Goal: Find specific page/section: Find specific page/section

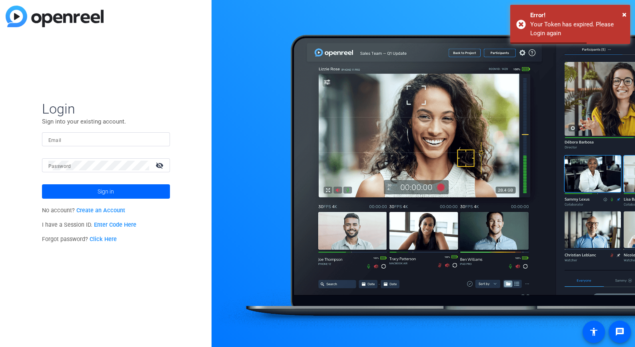
click at [114, 145] on div at bounding box center [105, 139] width 115 height 14
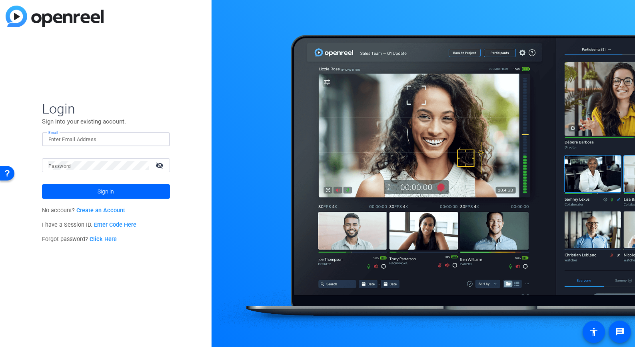
click at [86, 140] on input "Email" at bounding box center [105, 140] width 115 height 10
paste input "akcurran@solventum.com"
type input "akcurran@solventum.com"
click at [56, 164] on mat-label "Password" at bounding box center [59, 167] width 23 height 6
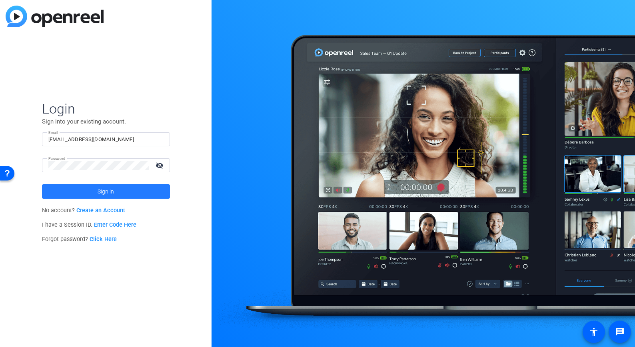
click at [118, 189] on span at bounding box center [106, 191] width 128 height 19
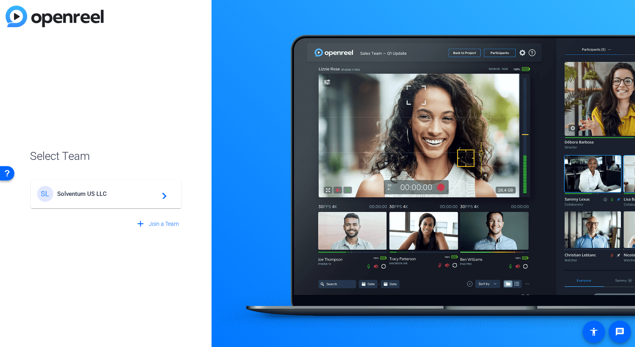
click at [118, 189] on div "SL Solventum US LLC navigate_next" at bounding box center [106, 194] width 138 height 16
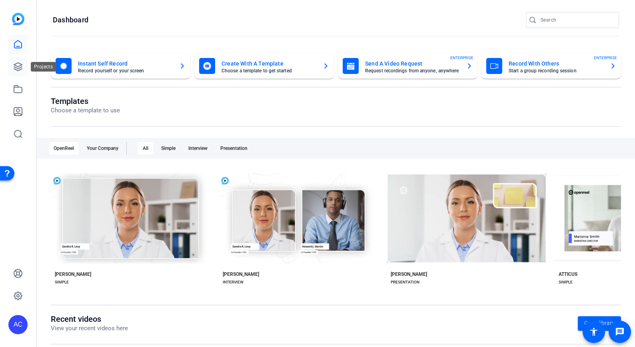
click at [18, 66] on icon at bounding box center [18, 67] width 8 height 8
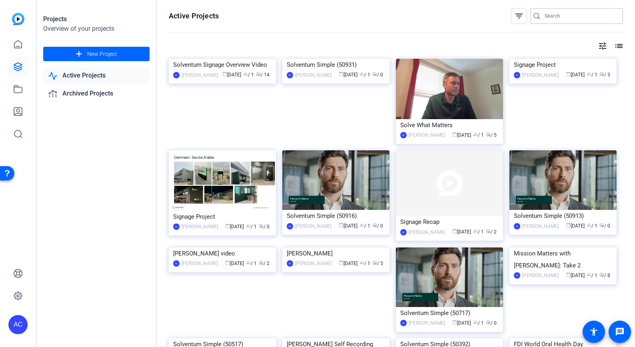
click at [562, 17] on input "Search" at bounding box center [581, 16] width 72 height 10
type input "Katie"
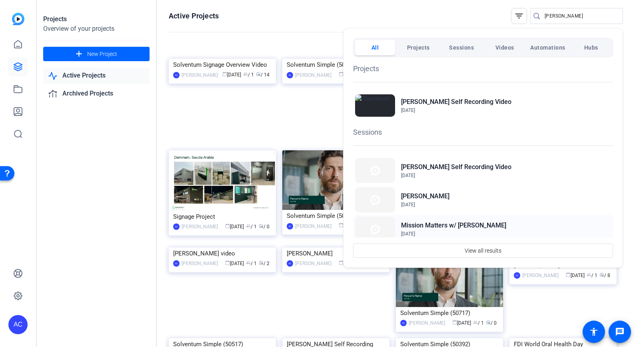
click at [473, 224] on h2 "Mission Matters w/ Katie Sagnella" at bounding box center [453, 226] width 105 height 10
click at [423, 103] on h2 "[PERSON_NAME] Self Recording Video" at bounding box center [456, 102] width 110 height 10
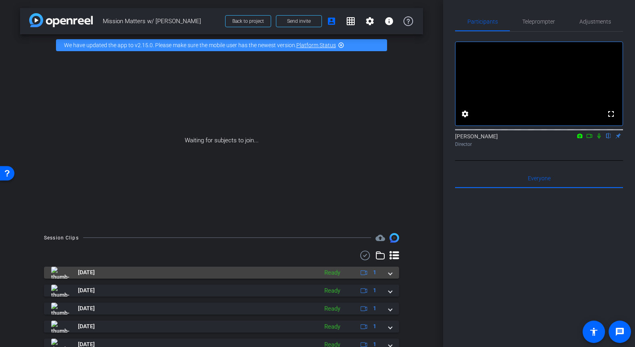
click at [151, 271] on mat-panel-title "[DATE]" at bounding box center [182, 273] width 263 height 12
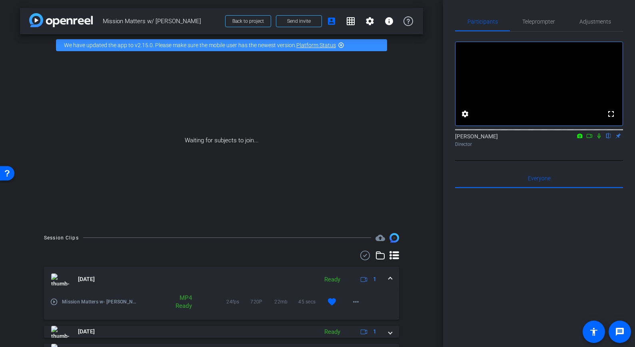
click at [62, 276] on img at bounding box center [60, 280] width 18 height 12
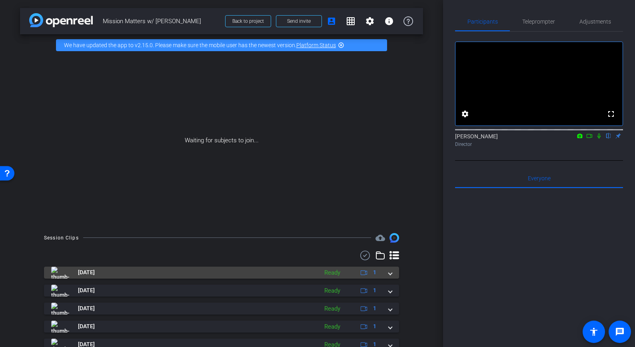
click at [62, 276] on img at bounding box center [60, 273] width 18 height 12
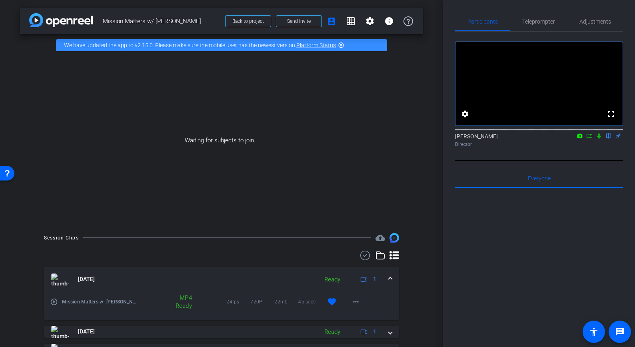
click at [188, 301] on div "MP4 Ready" at bounding box center [183, 302] width 26 height 16
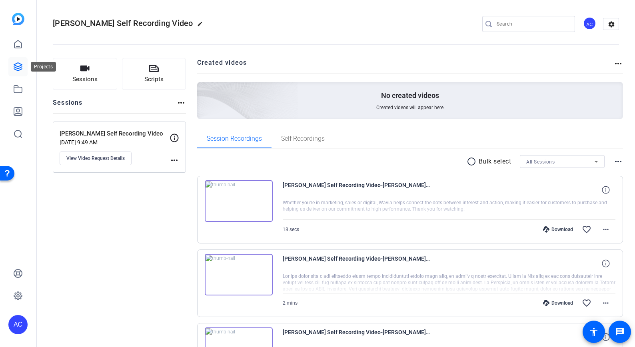
click at [18, 64] on icon at bounding box center [18, 67] width 10 height 10
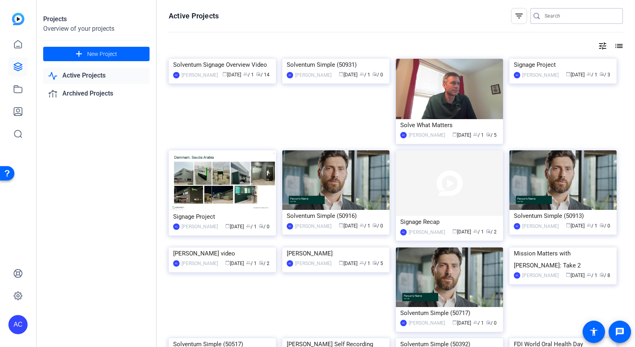
click at [553, 18] on input "Search" at bounding box center [581, 16] width 72 height 10
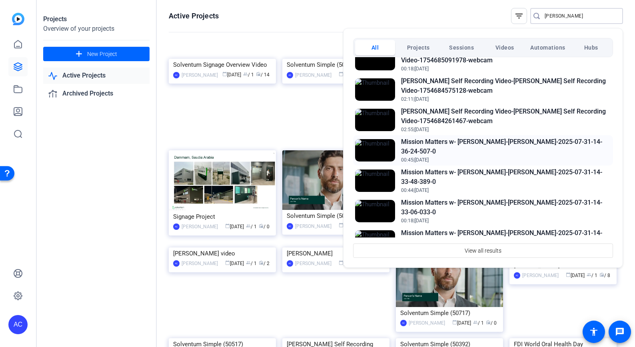
scroll to position [233, 0]
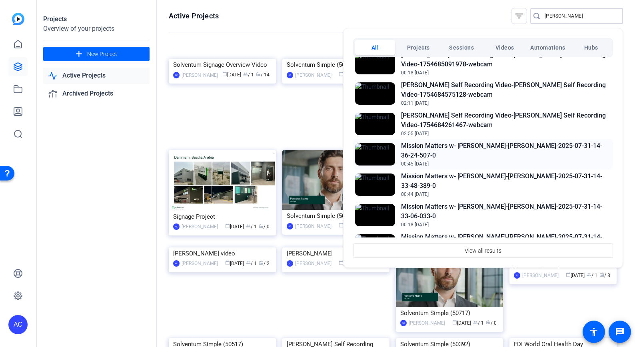
type input "katie"
click at [459, 152] on h2 "Mission Matters w- Katie Sagnella-Katie Sagnella-2025-07-31-14-36-24-507-0" at bounding box center [506, 150] width 210 height 19
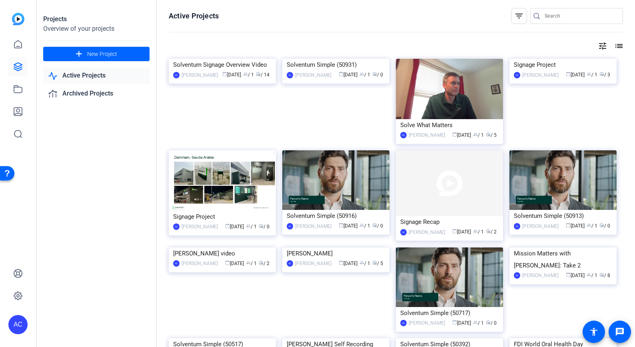
click at [552, 15] on input "Search" at bounding box center [581, 16] width 72 height 10
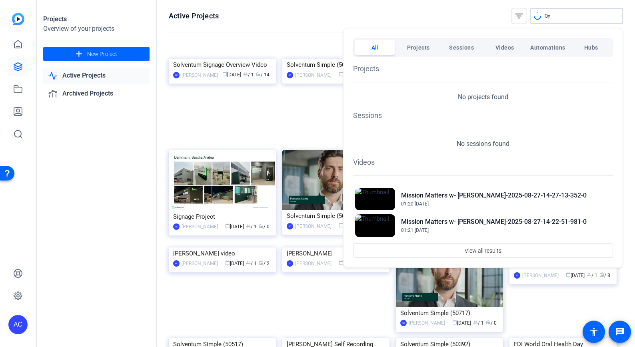
type input "Q"
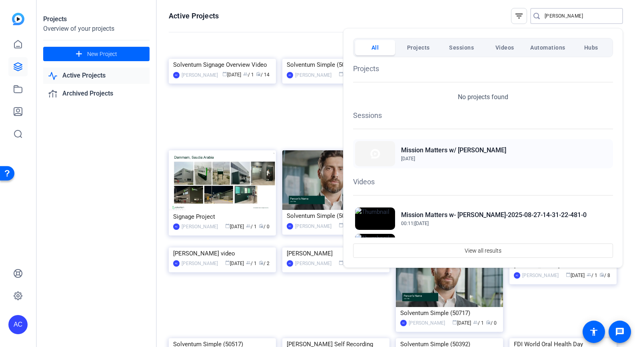
type input "[PERSON_NAME]"
click at [486, 155] on span "[DATE]" at bounding box center [453, 158] width 105 height 7
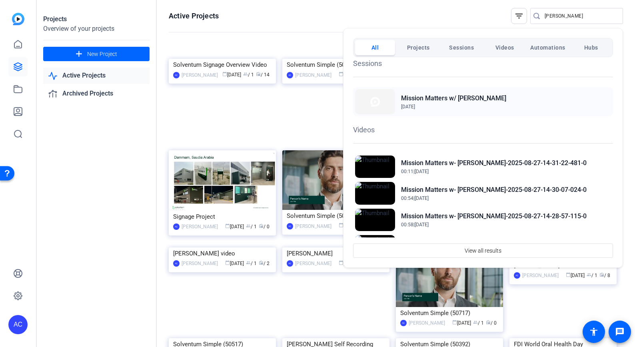
scroll to position [53, 0]
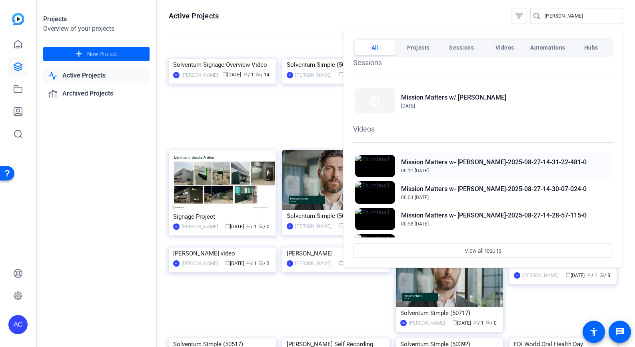
click at [469, 161] on h2 "Mission Matters w- [PERSON_NAME]-2025-08-27-14-31-22-481-0" at bounding box center [494, 163] width 186 height 10
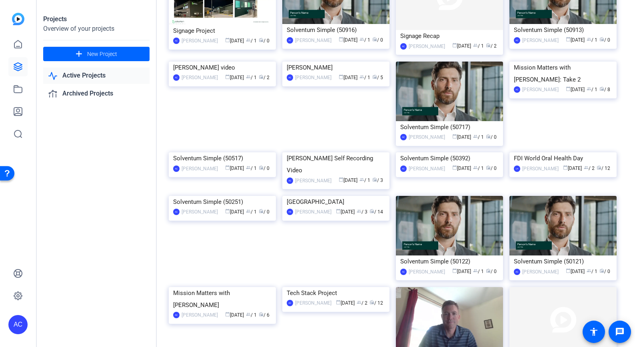
scroll to position [187, 0]
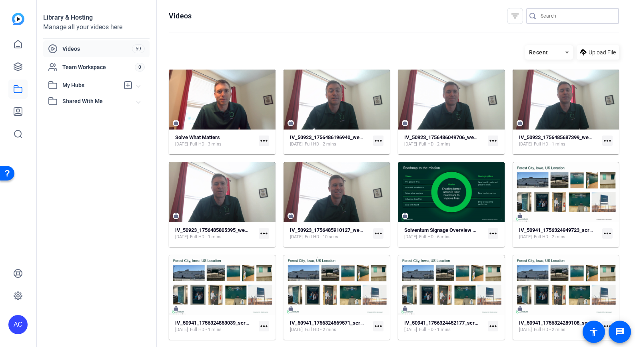
click at [560, 12] on input "Search" at bounding box center [577, 16] width 72 height 10
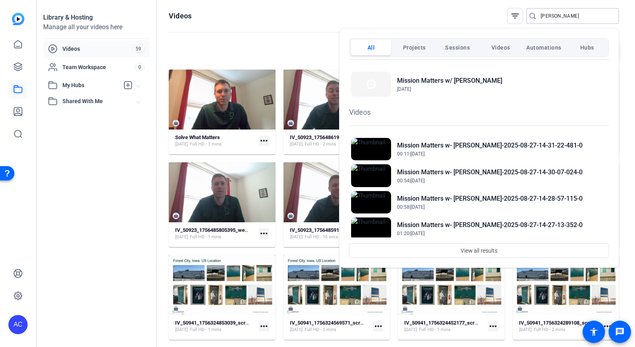
scroll to position [79, 0]
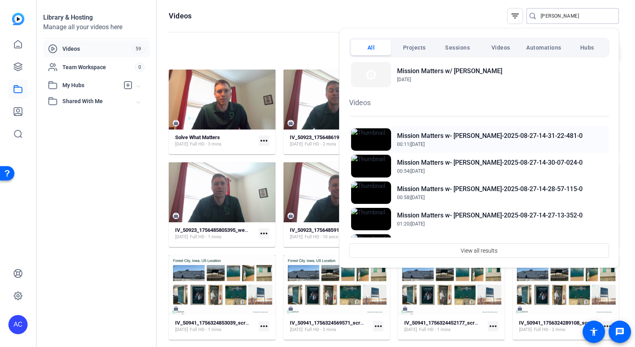
type input "[PERSON_NAME]"
click at [495, 141] on span "00:11 | Aug 27, 2025" at bounding box center [490, 144] width 186 height 7
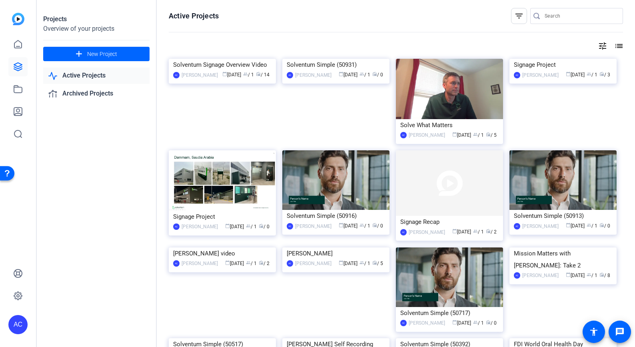
click at [570, 18] on input "Search" at bounding box center [581, 16] width 72 height 10
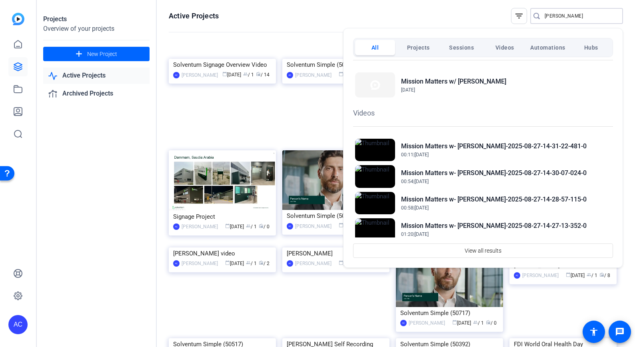
scroll to position [70, 0]
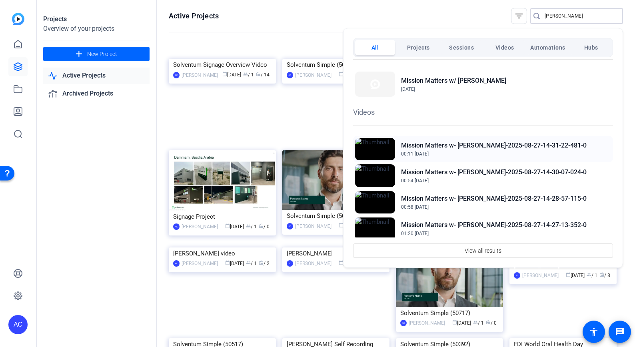
type input "Wayde"
click at [492, 150] on h2 "Mission Matters w- Wayde McMillan-Wayde-2025-08-27-14-31-22-481-0" at bounding box center [494, 146] width 186 height 10
